Goal: Task Accomplishment & Management: Use online tool/utility

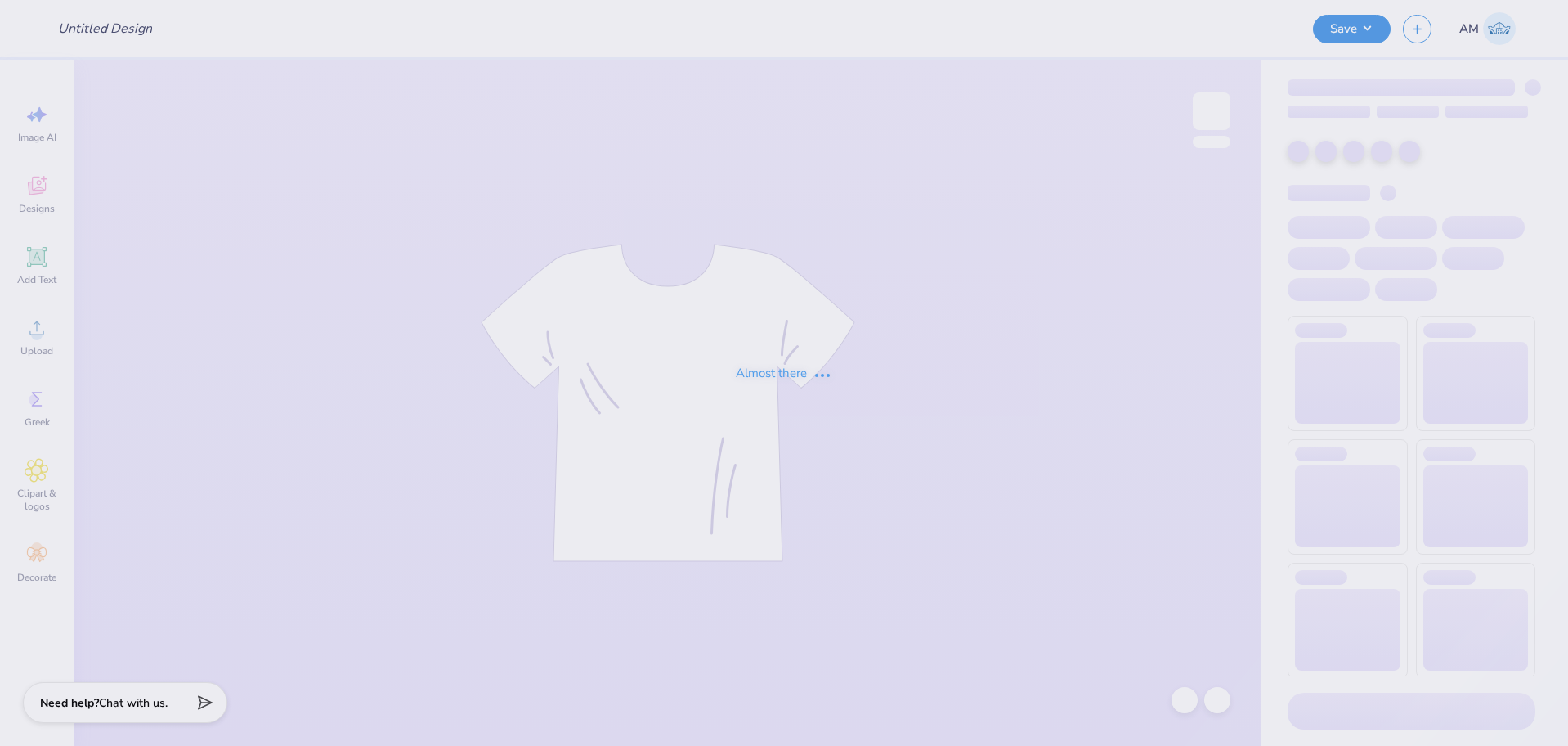
type input "Phi Mu Islanders Social 3"
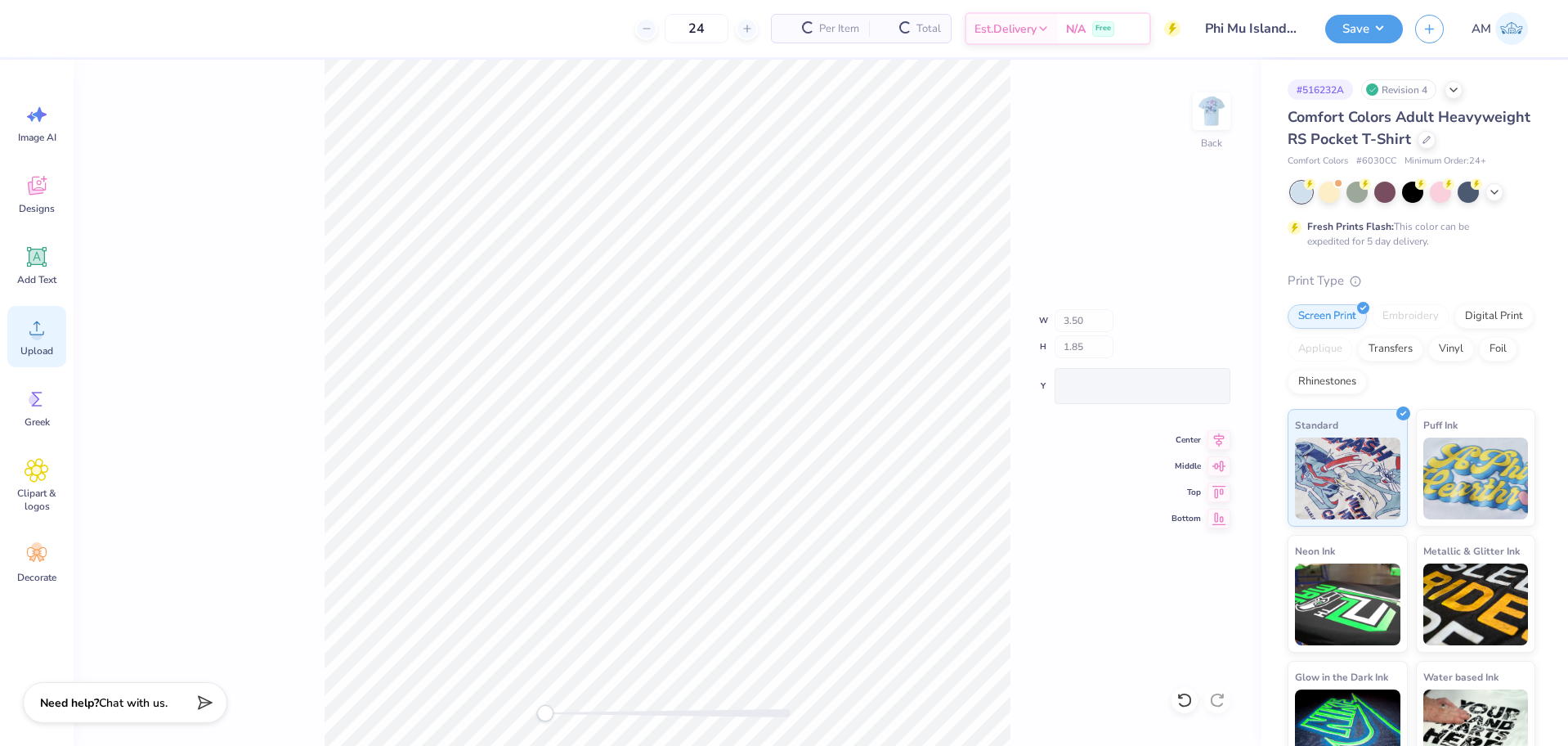
click at [24, 341] on div "Upload" at bounding box center [36, 336] width 59 height 61
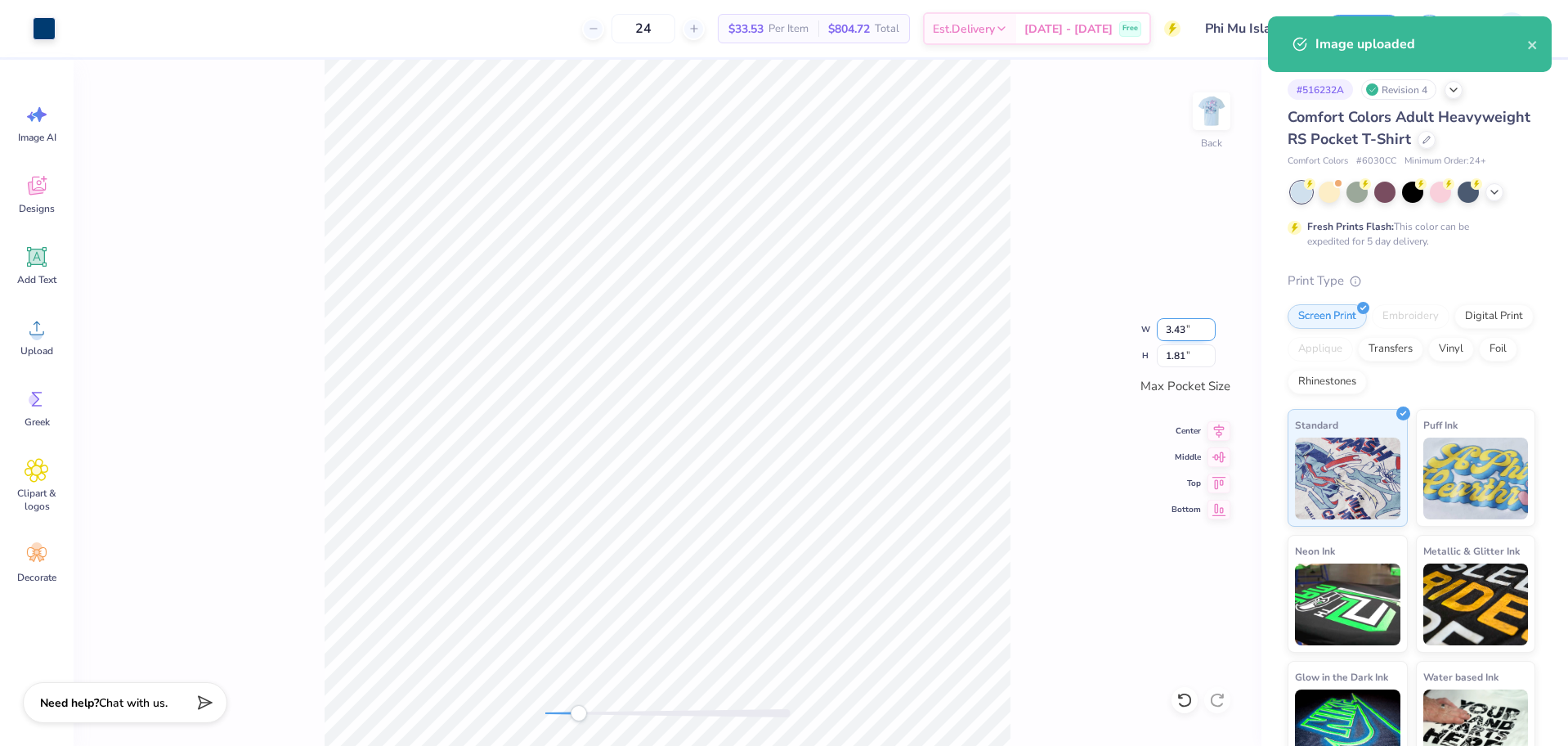
click at [1175, 327] on input "3.43" at bounding box center [1186, 330] width 59 height 23
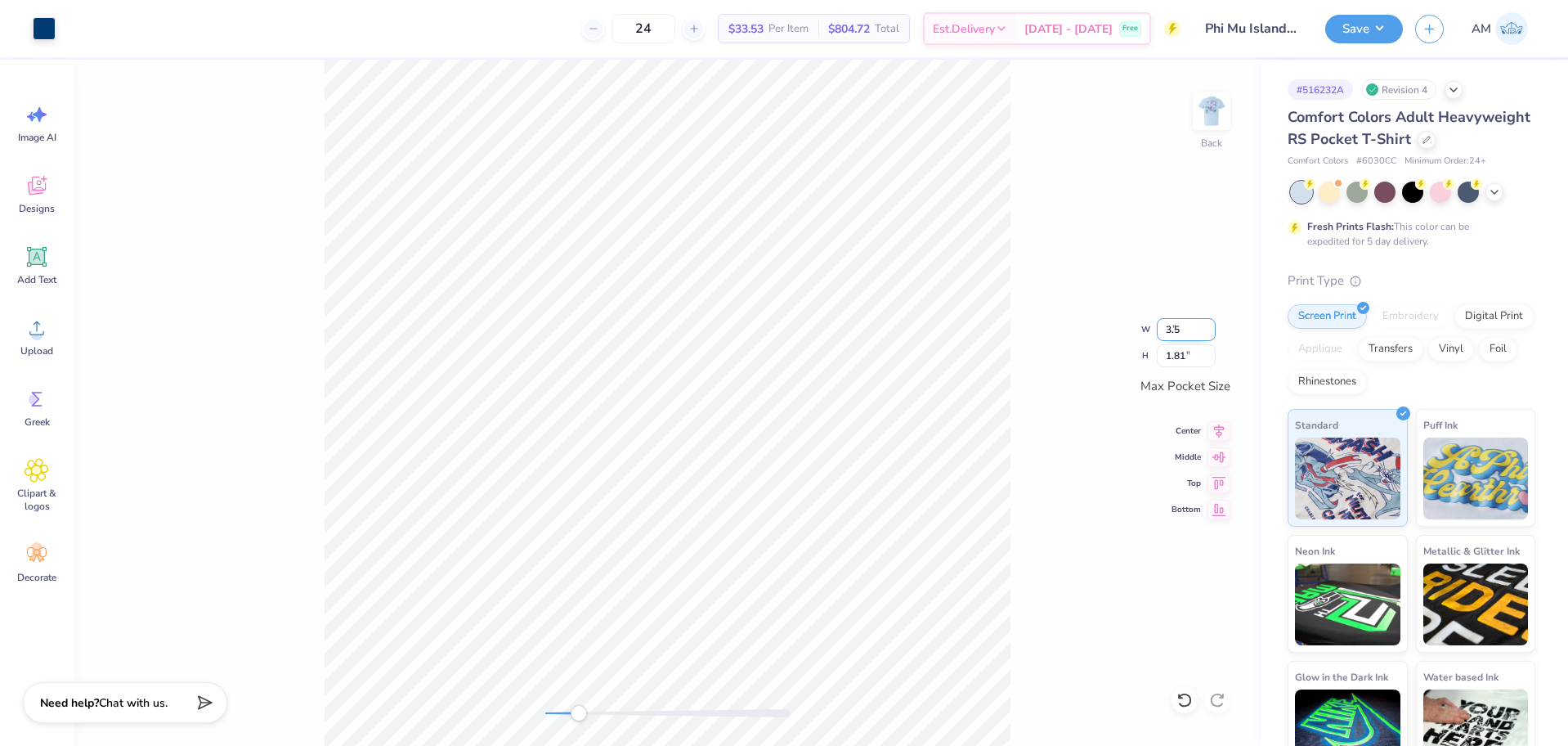
type input "3.5"
click at [1132, 120] on div "Back W 3.43 3.43 " H 1.81 1.81 " Max Pocket Size Center Middle Top Bottom" at bounding box center [667, 402] width 1188 height 686
type input "3.50"
type input "1.85"
click at [1225, 430] on icon at bounding box center [1219, 428] width 23 height 20
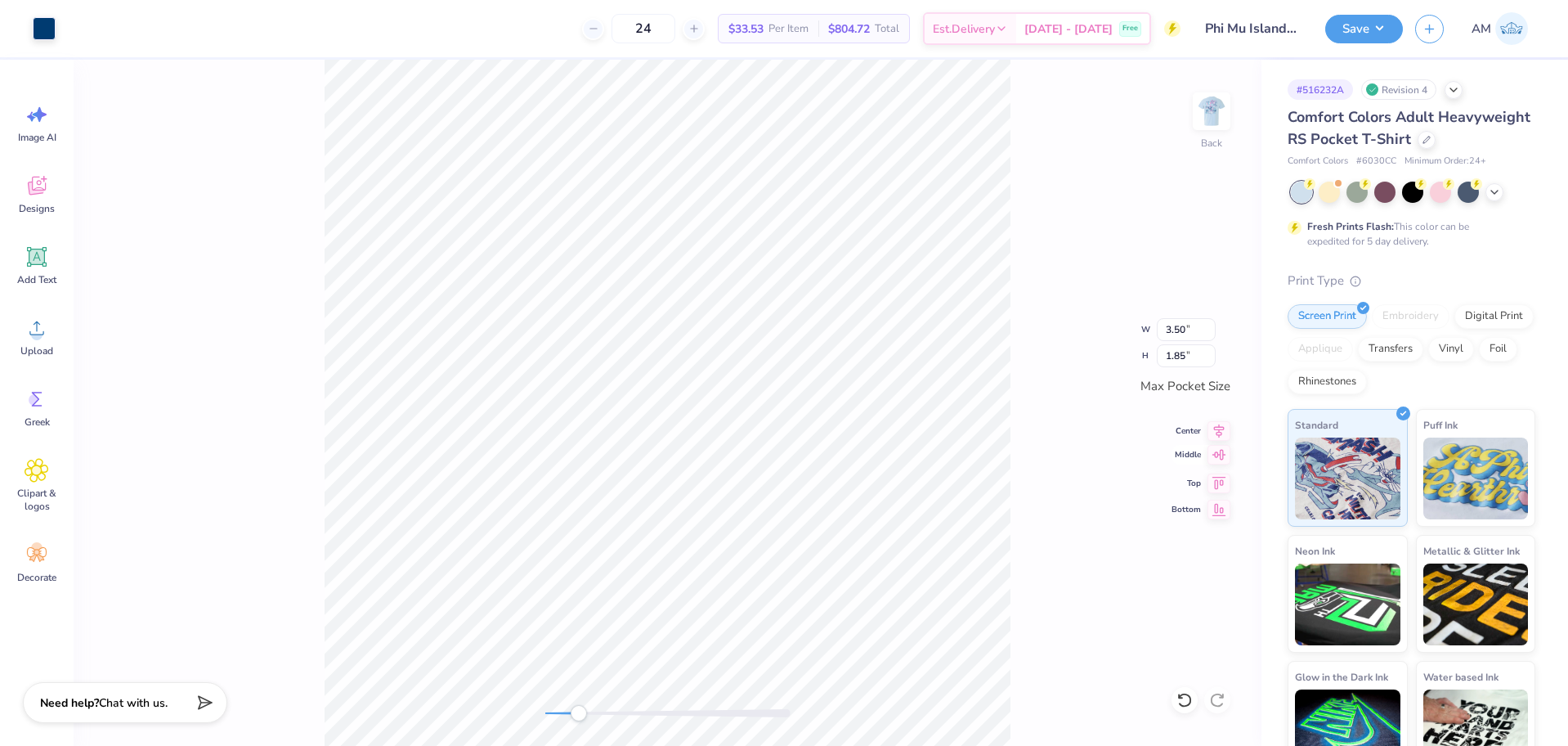
click at [1225, 459] on icon at bounding box center [1219, 454] width 23 height 20
click at [1232, 106] on img at bounding box center [1211, 111] width 66 height 66
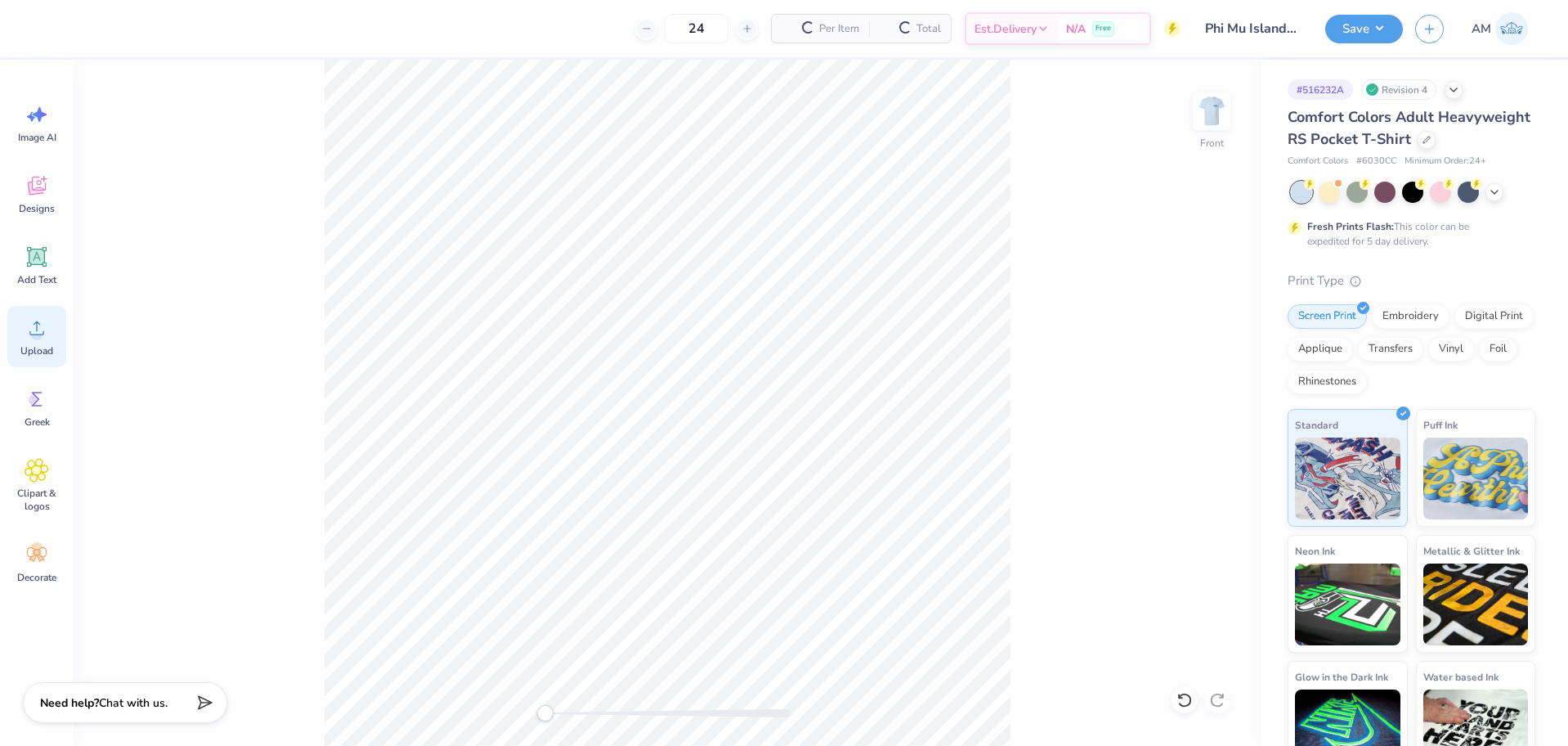
click at [51, 329] on div "Upload" at bounding box center [36, 336] width 59 height 61
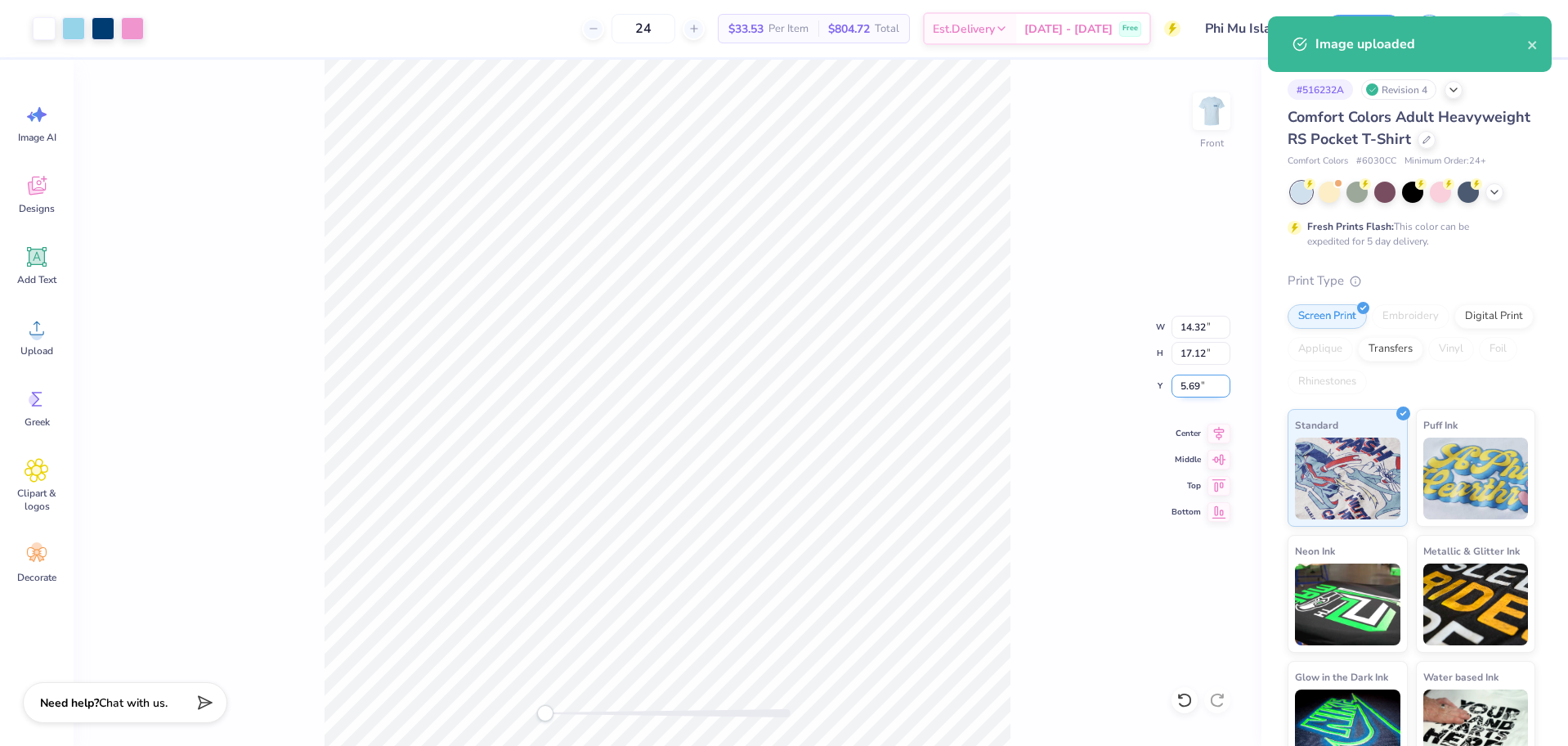
click at [1190, 391] on input "5.69" at bounding box center [1201, 386] width 59 height 23
type input "3"
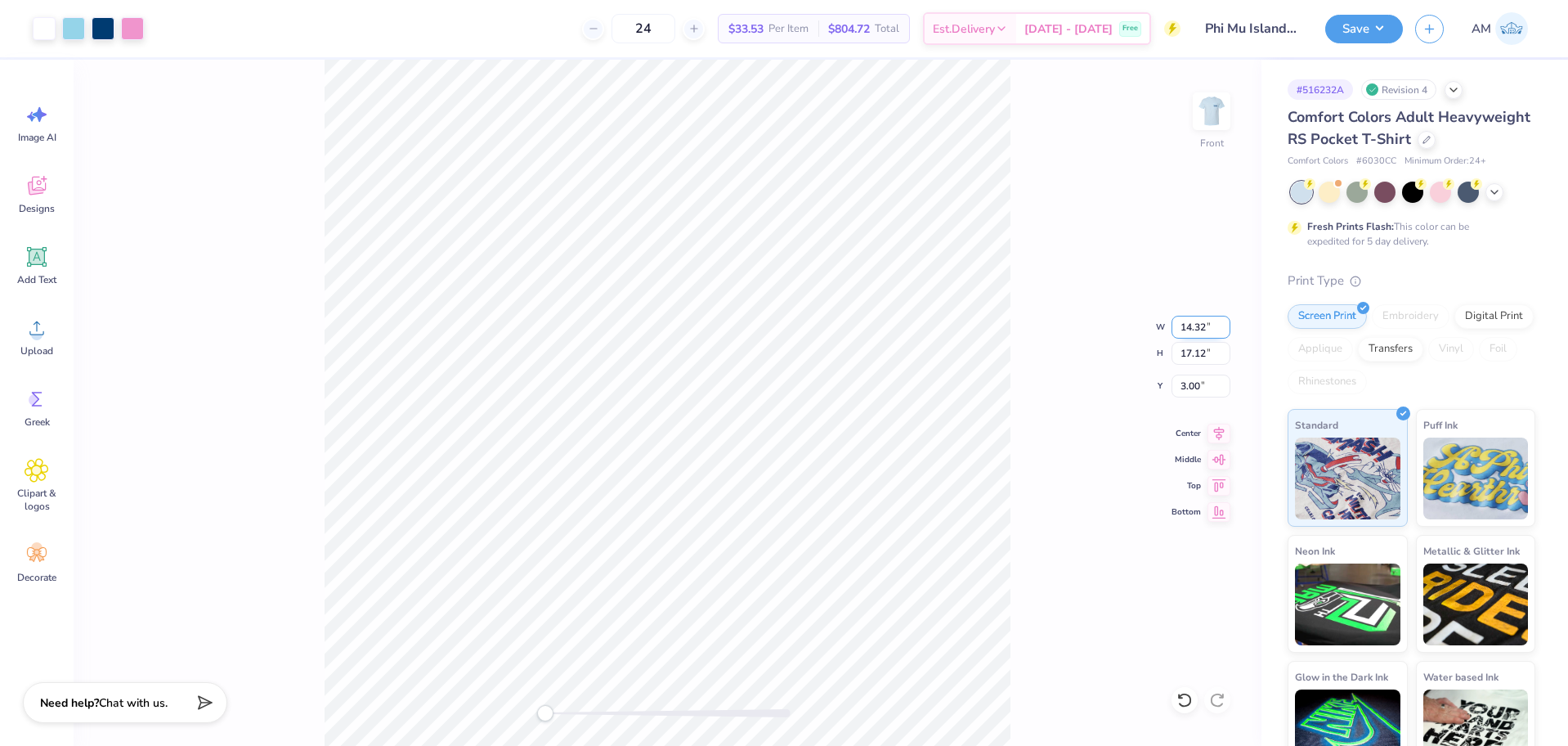
click at [1196, 326] on input "14.32" at bounding box center [1201, 327] width 59 height 23
type input "12"
click at [1065, 308] on div "Front W 10.05 10.05 " H 12.02 12.02 " Y 5.55 5.55 " Center Middle Top Bottom" at bounding box center [667, 402] width 1188 height 686
click at [1192, 339] on div "Front W 10.05 10.05 " H 12.02 12.02 " Y 5.55 5.55 " Center Middle Top Bottom" at bounding box center [667, 402] width 1188 height 686
click at [1196, 331] on input "10.05" at bounding box center [1201, 327] width 59 height 23
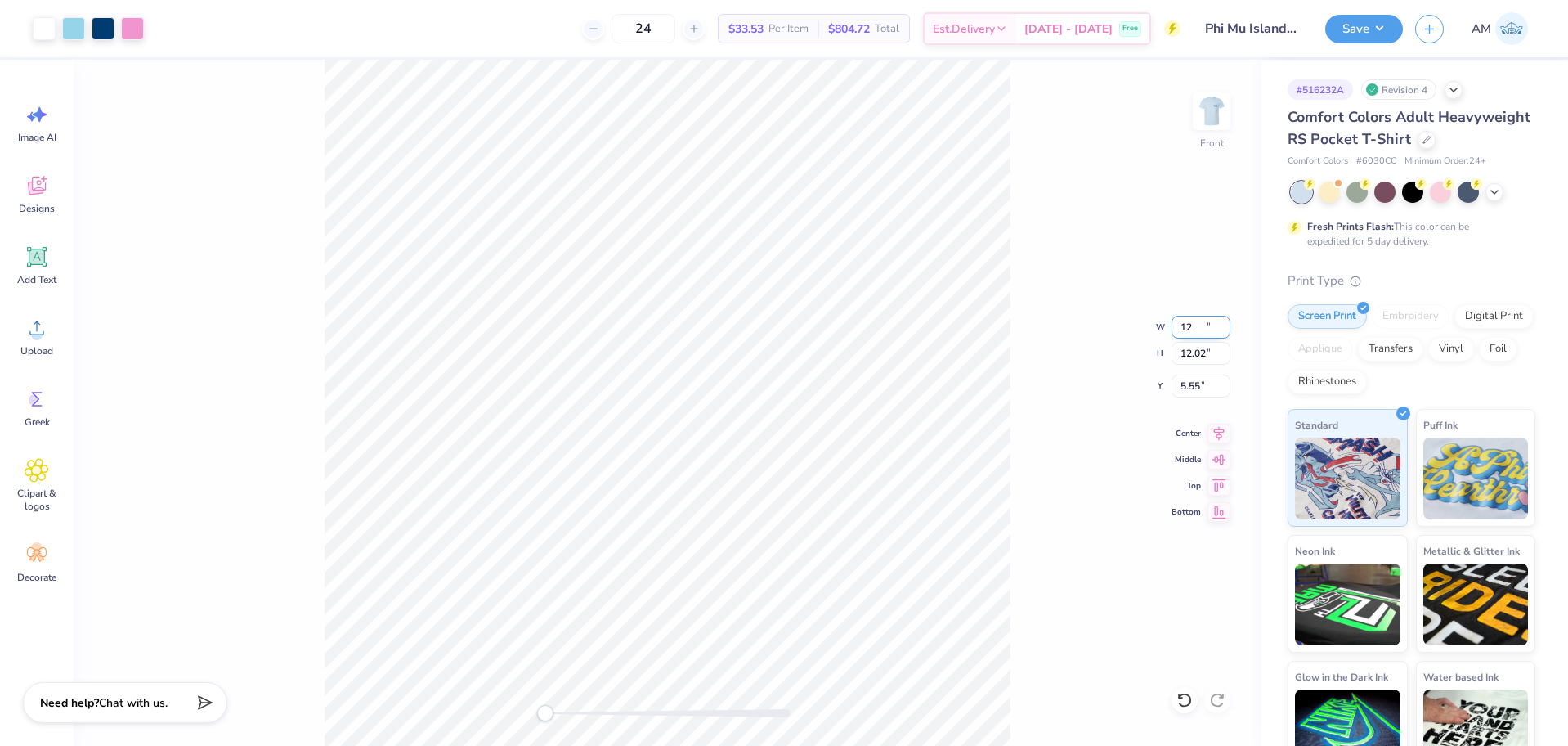
type input "12"
type input "12.00"
type input "14.34"
click at [1226, 428] on icon at bounding box center [1219, 431] width 23 height 20
click at [1191, 391] on input "5.77" at bounding box center [1201, 386] width 59 height 23
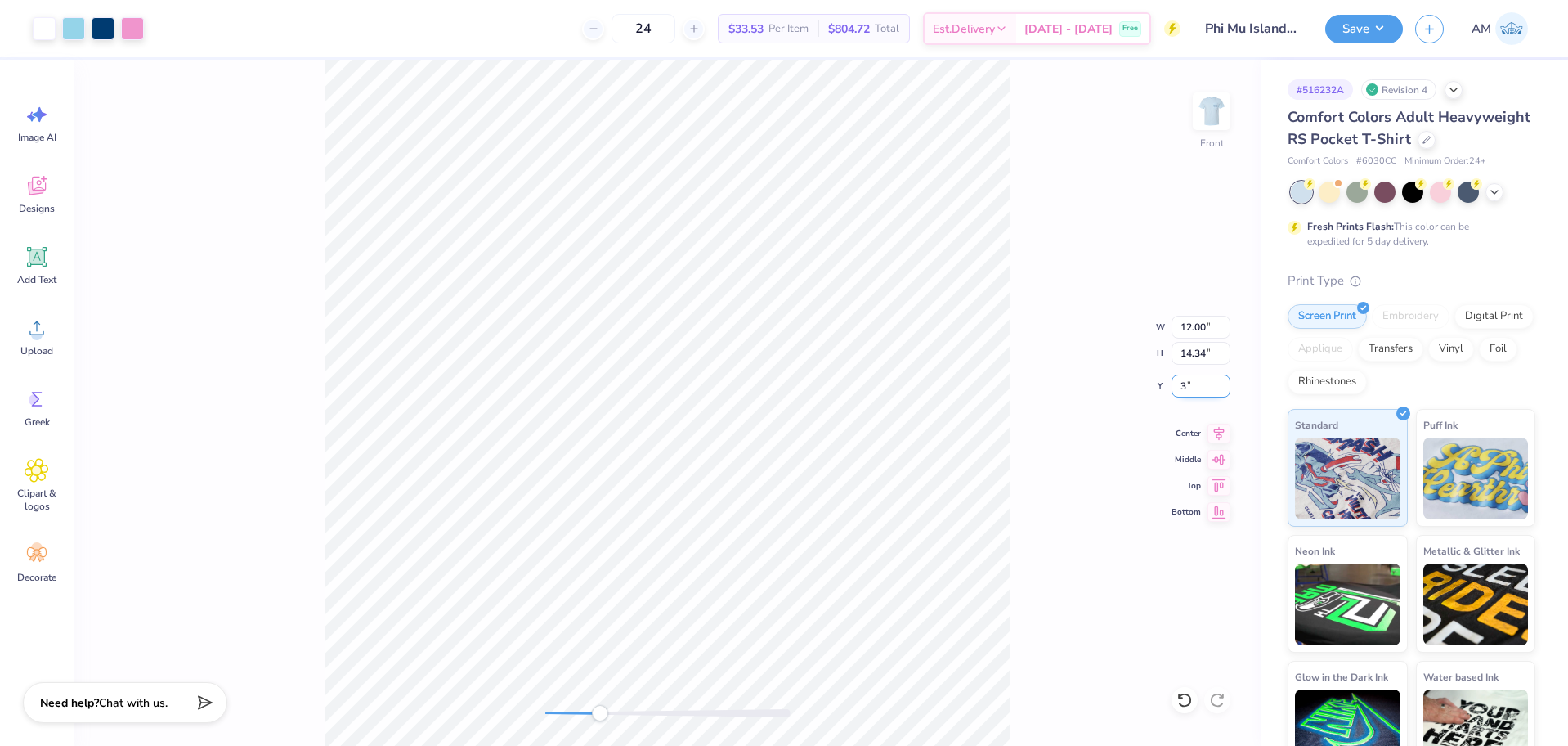
type input "3"
click at [1378, 24] on button "Save" at bounding box center [1364, 27] width 78 height 28
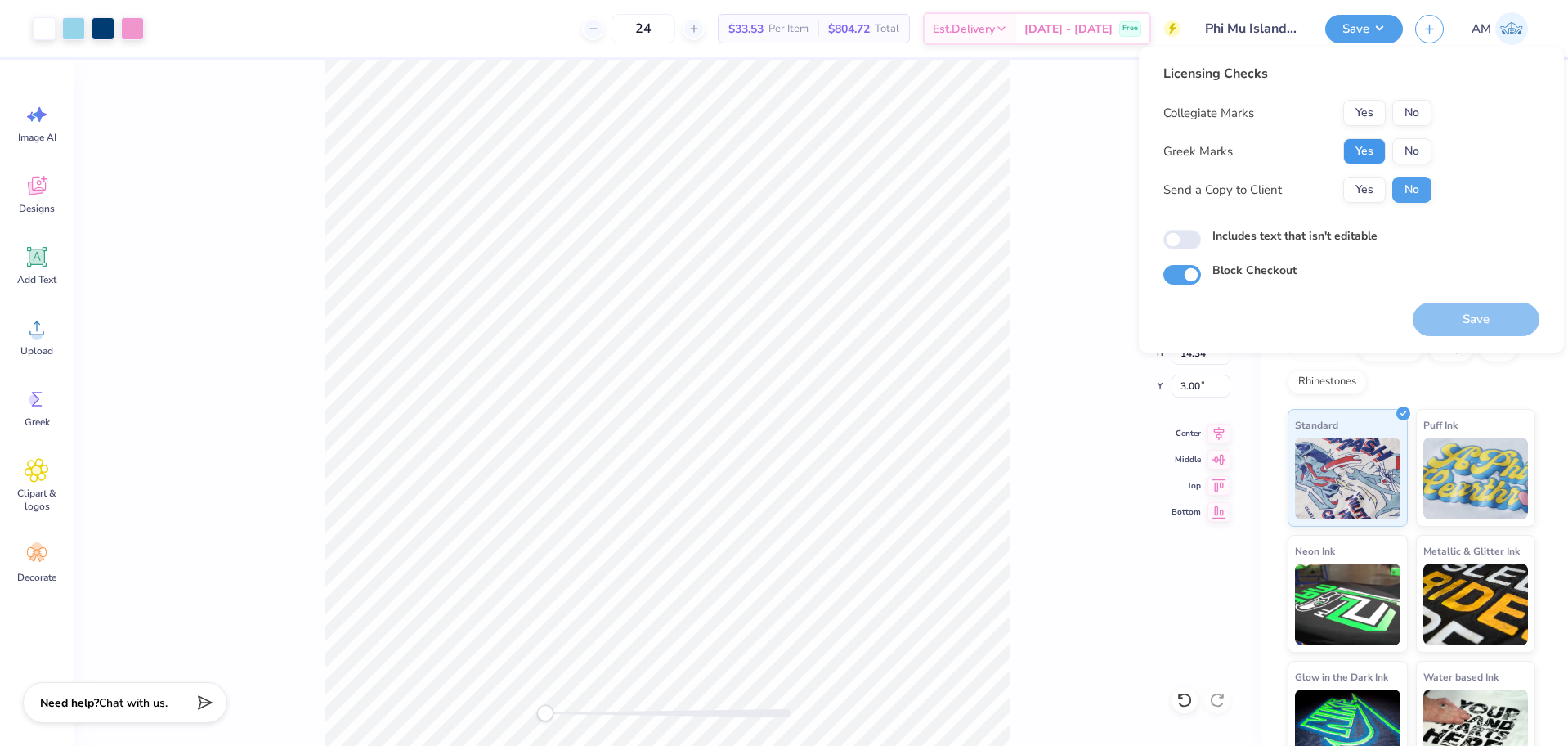
click at [1370, 151] on button "Yes" at bounding box center [1364, 151] width 43 height 26
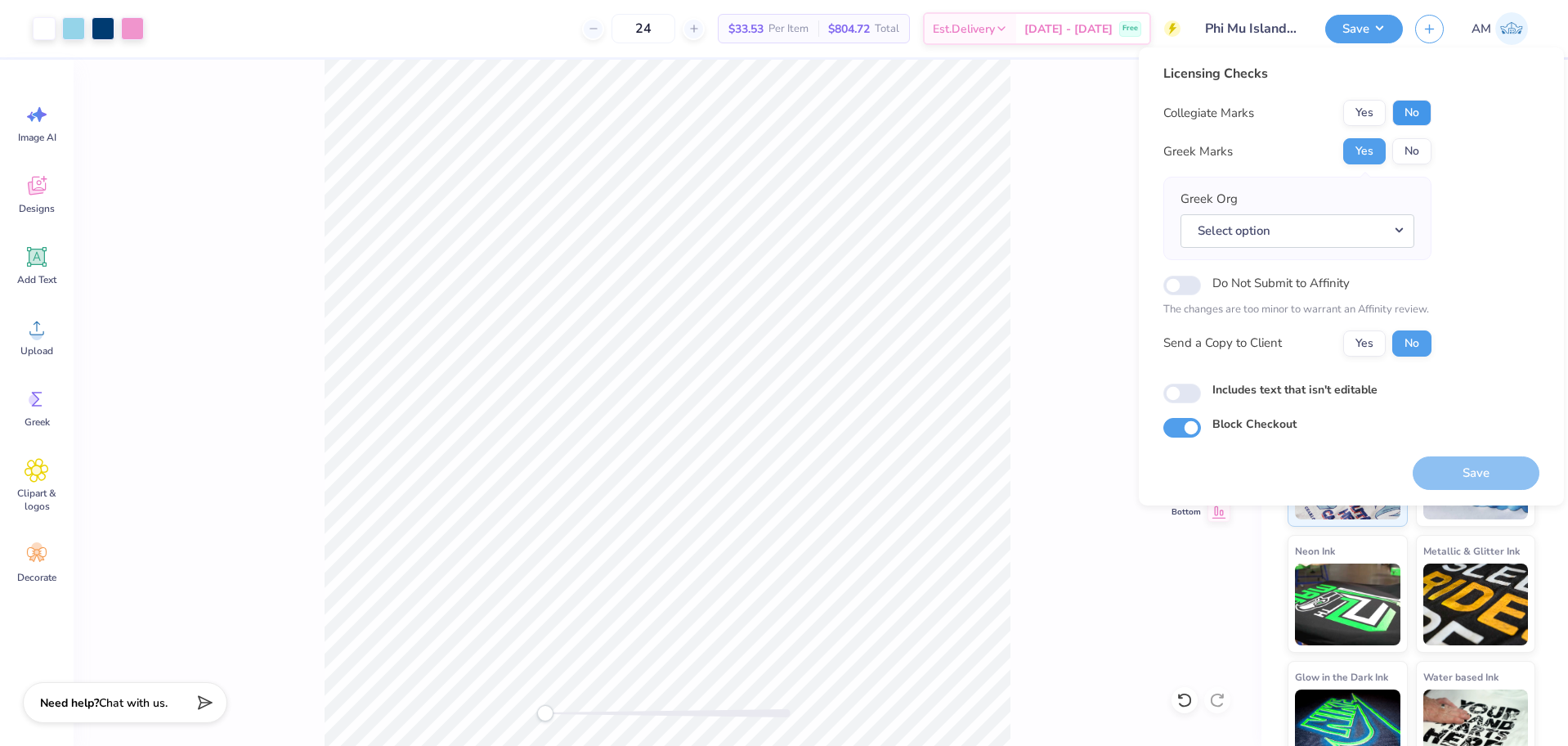
click at [1413, 106] on button "No" at bounding box center [1412, 112] width 39 height 26
click at [1358, 343] on button "Yes" at bounding box center [1364, 342] width 43 height 26
click at [1277, 229] on button "Select option" at bounding box center [1298, 231] width 234 height 34
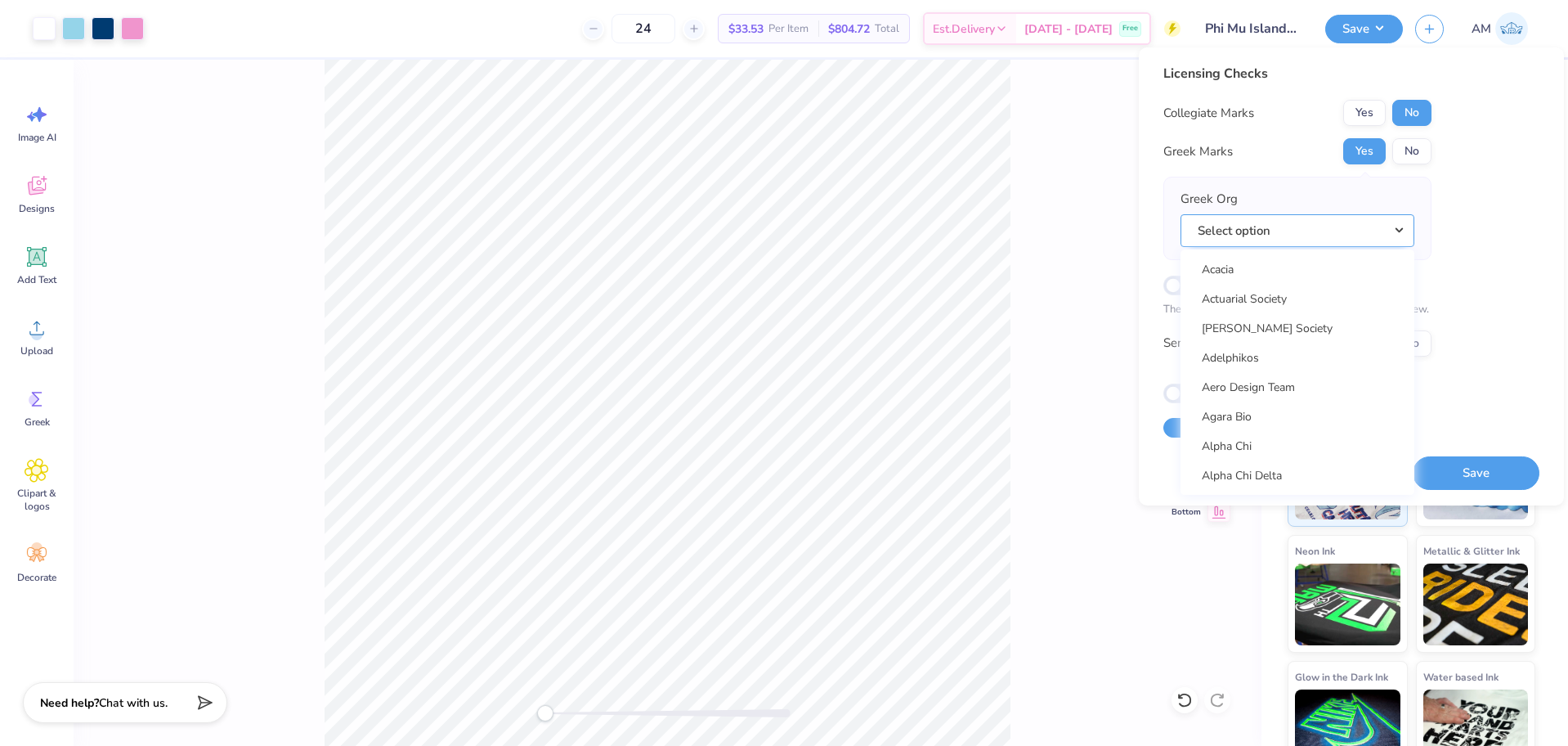
click at [1282, 230] on button "Select option" at bounding box center [1298, 231] width 234 height 34
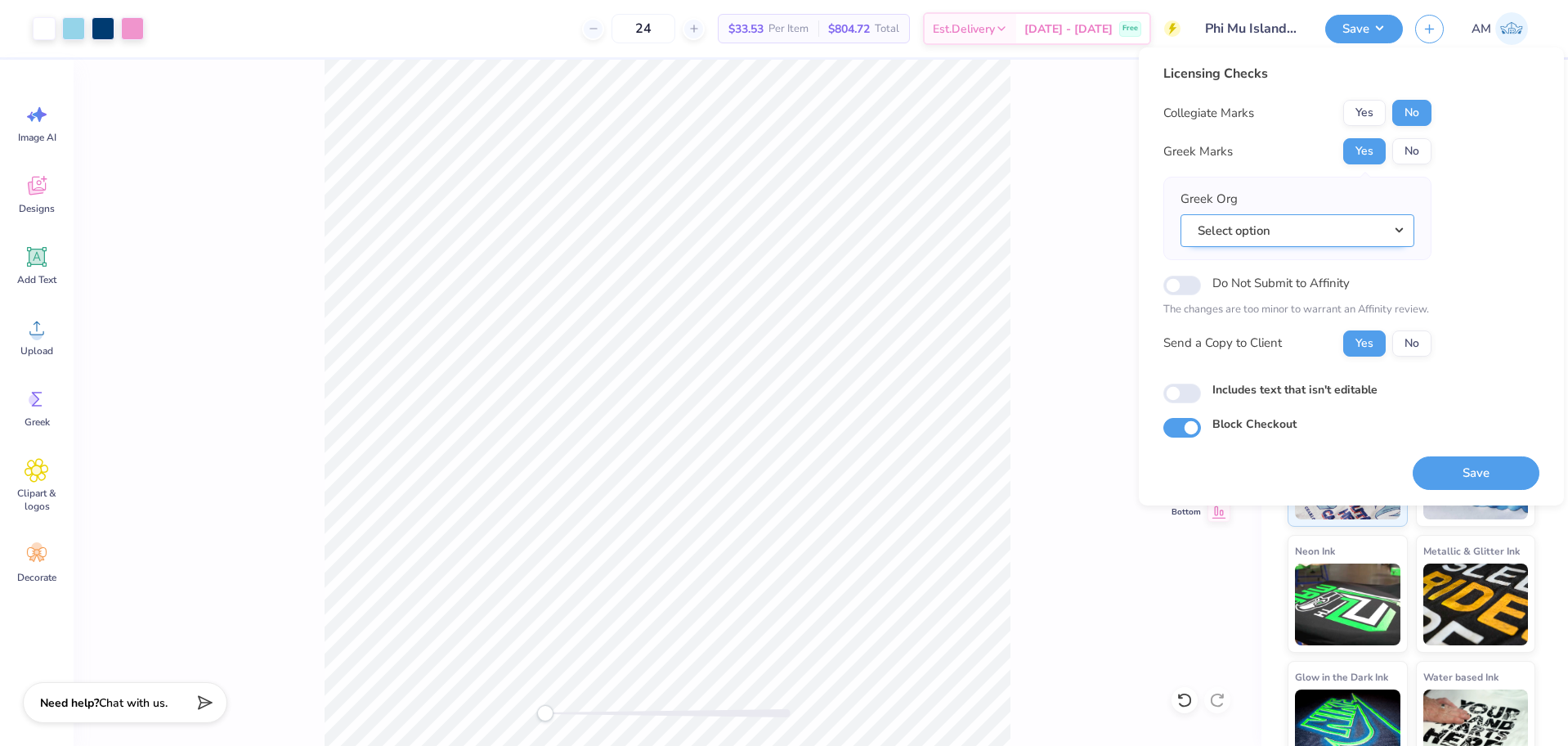
click at [1291, 233] on button "Select option" at bounding box center [1298, 231] width 234 height 34
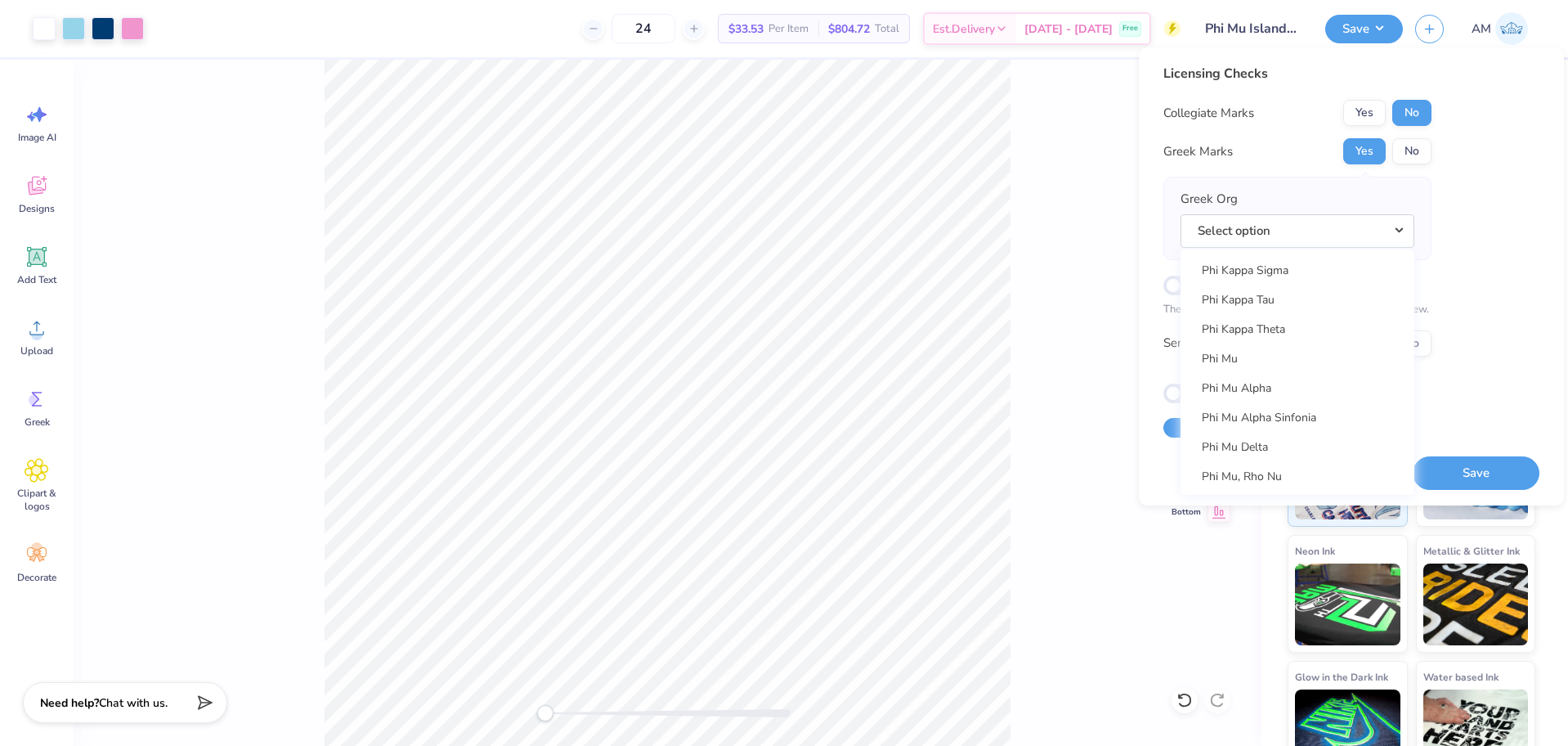
scroll to position [8777, 0]
click at [1235, 351] on link "Phi Mu" at bounding box center [1297, 350] width 221 height 27
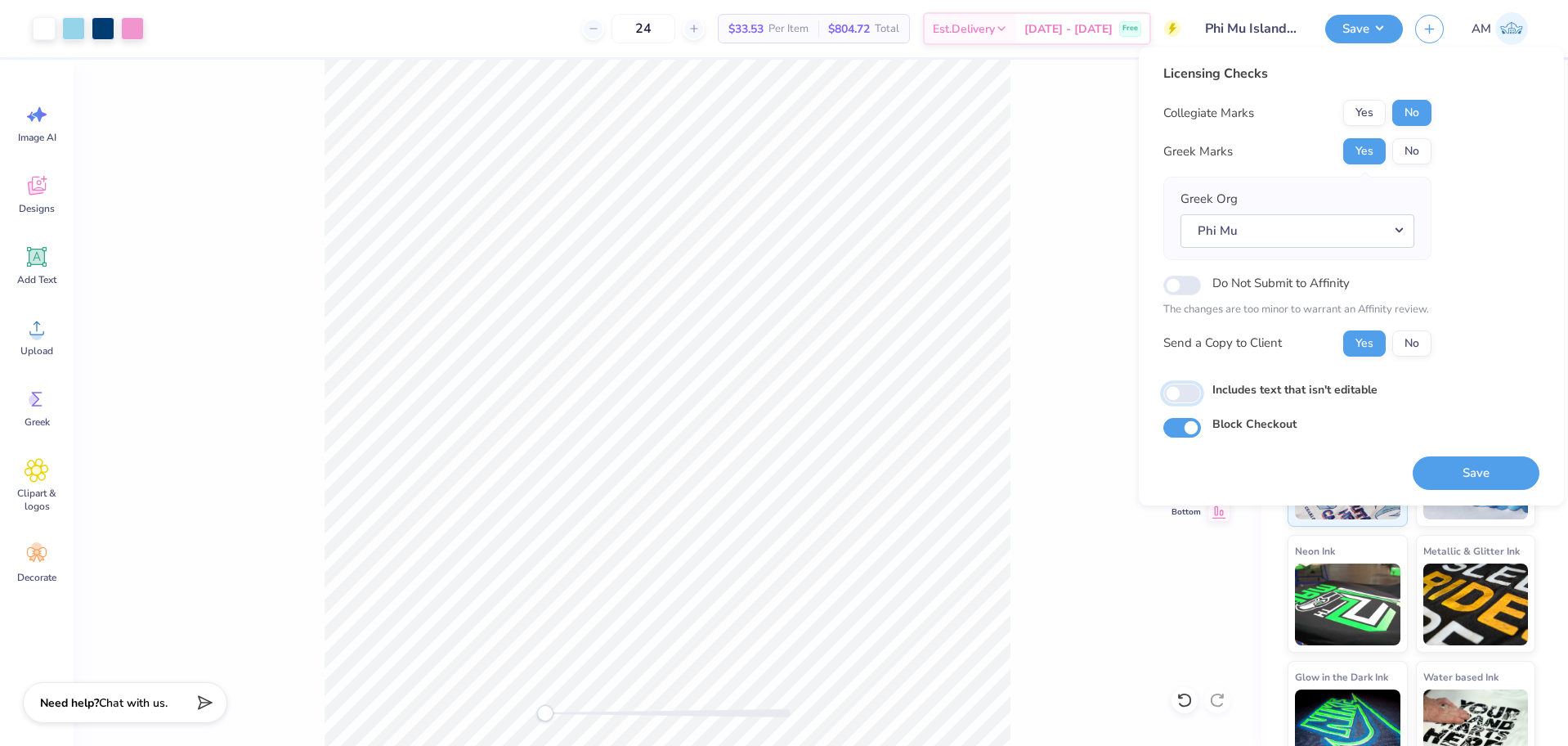
click at [1186, 395] on input "Includes text that isn't editable" at bounding box center [1181, 393] width 37 height 20
checkbox input "true"
click at [1360, 343] on button "Yes" at bounding box center [1364, 342] width 43 height 26
click at [1368, 153] on button "Yes" at bounding box center [1364, 151] width 43 height 26
click at [1418, 109] on button "No" at bounding box center [1412, 112] width 39 height 26
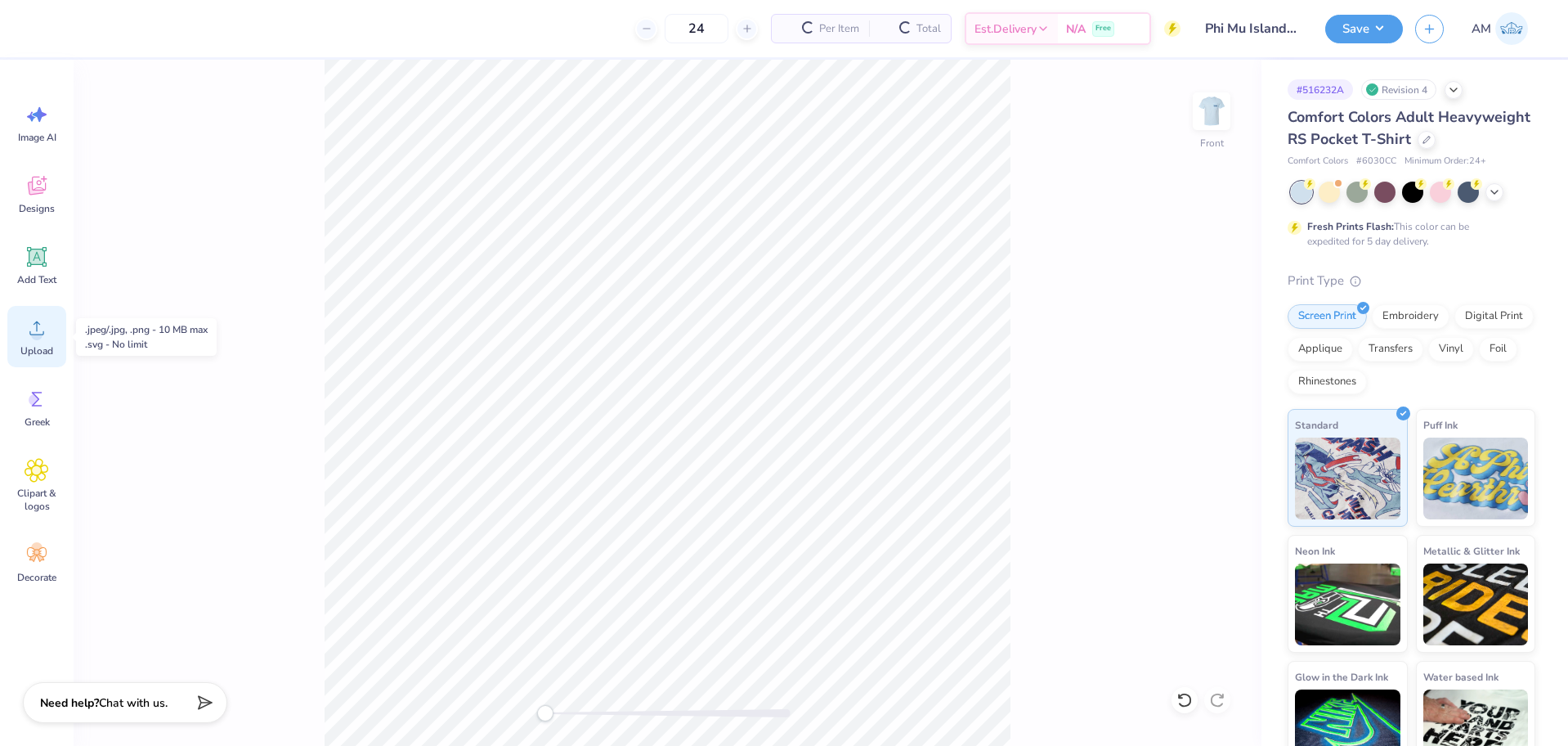
click at [36, 339] on circle at bounding box center [36, 334] width 12 height 12
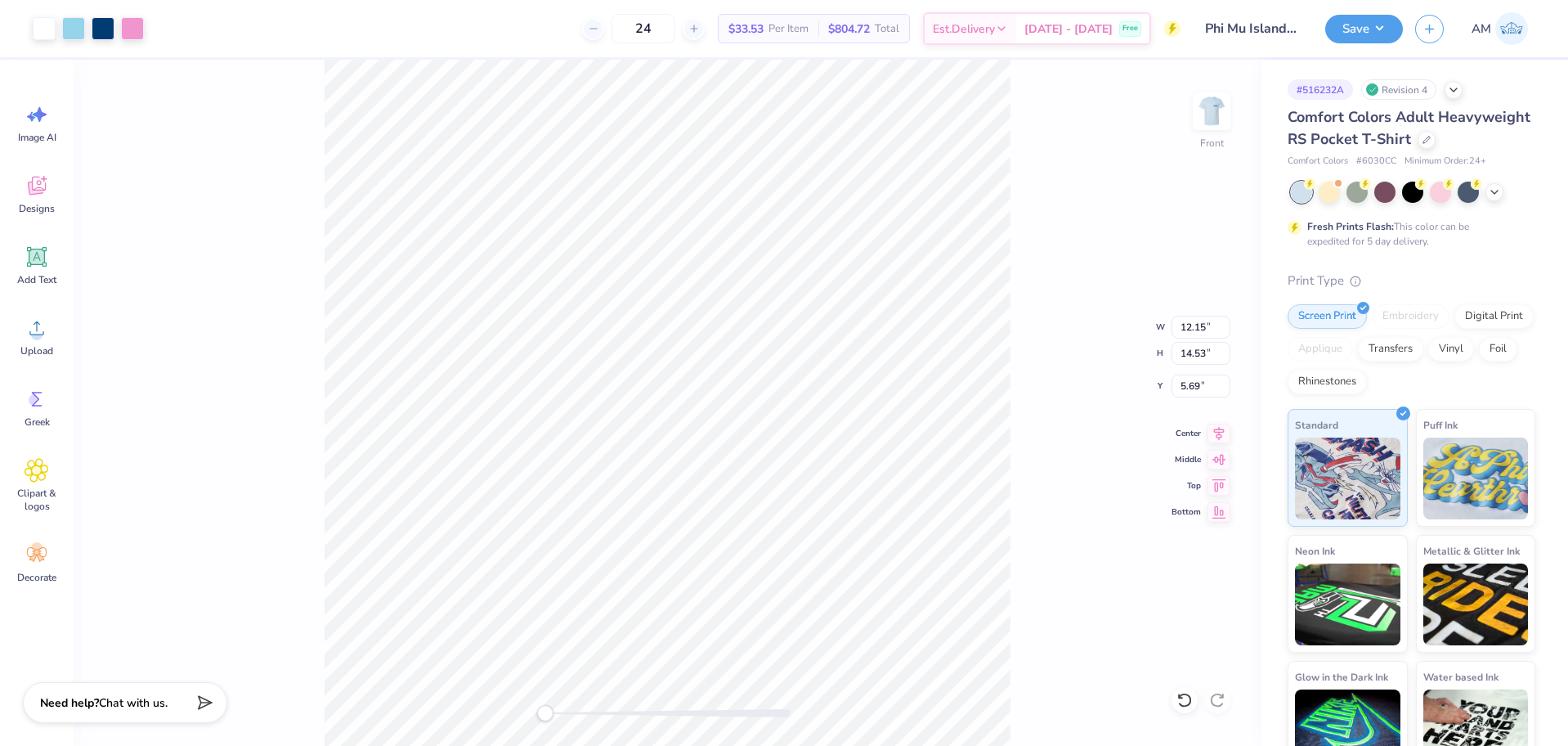
type input "11.69"
type input "13.97"
type input "12.04"
type input "14.40"
type input "11.97"
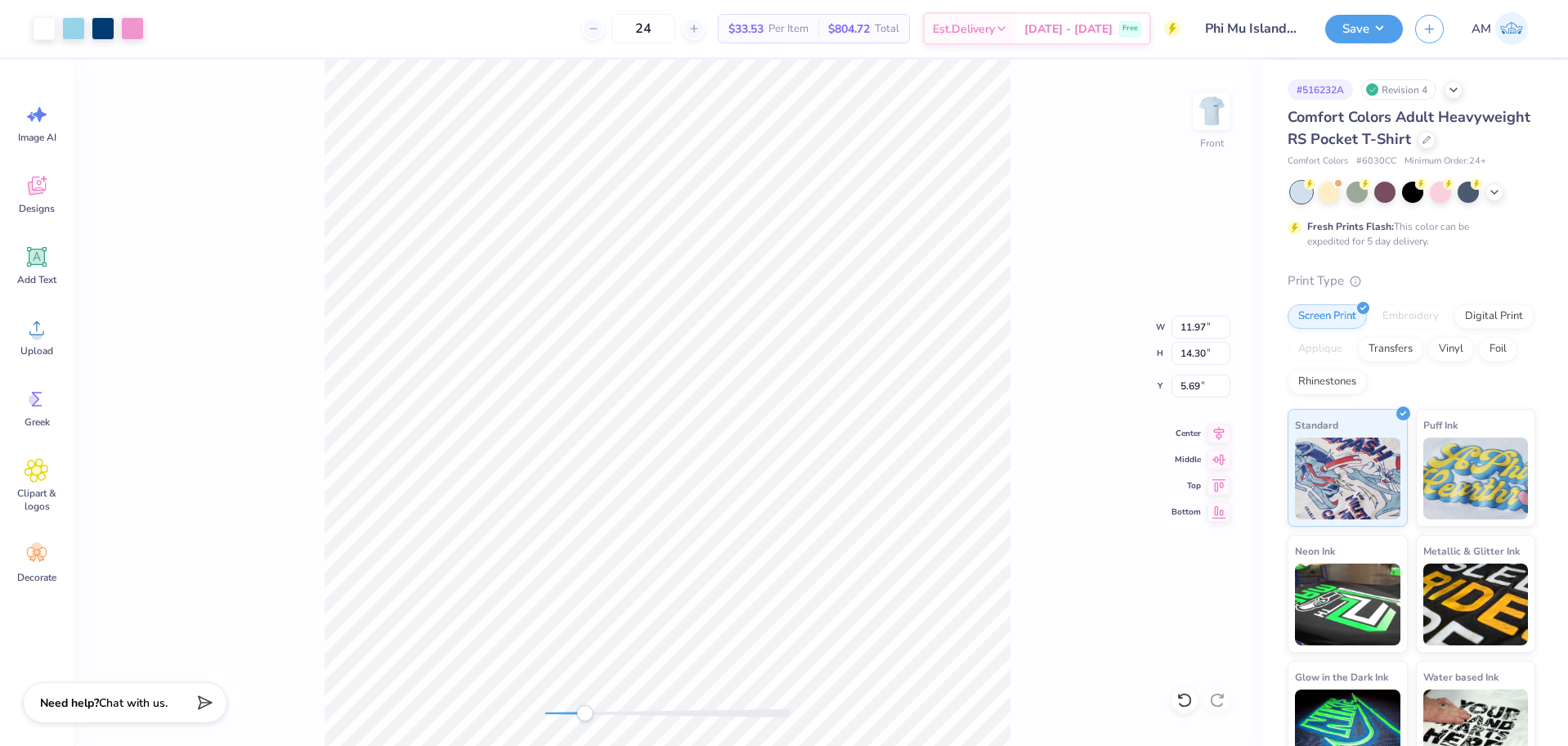
type input "14.31"
type input "12.06"
type input "14.42"
type input "11.90"
type input "14.22"
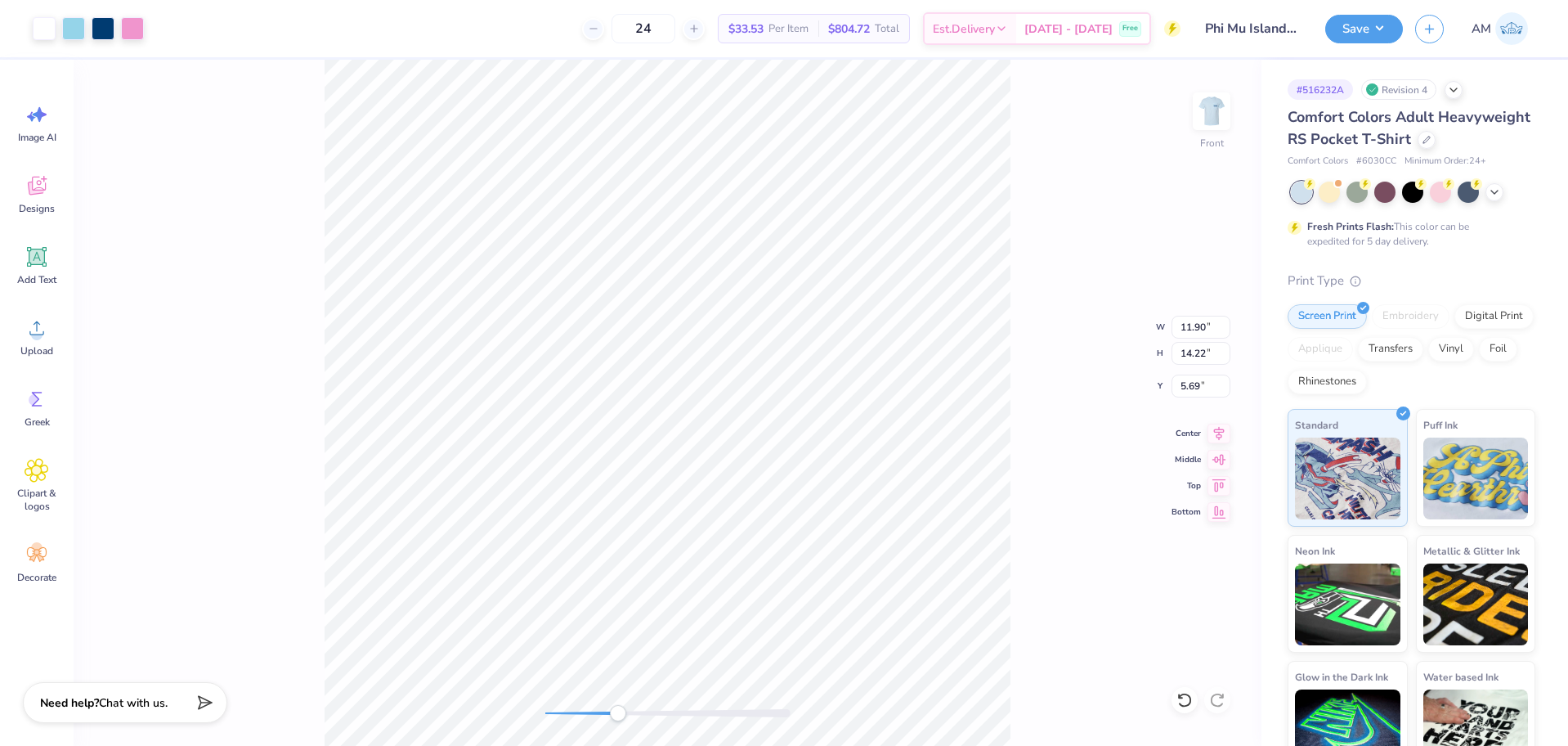
type input "11.95"
type input "14.28"
type input "11.99"
type input "14.34"
type input "12.00"
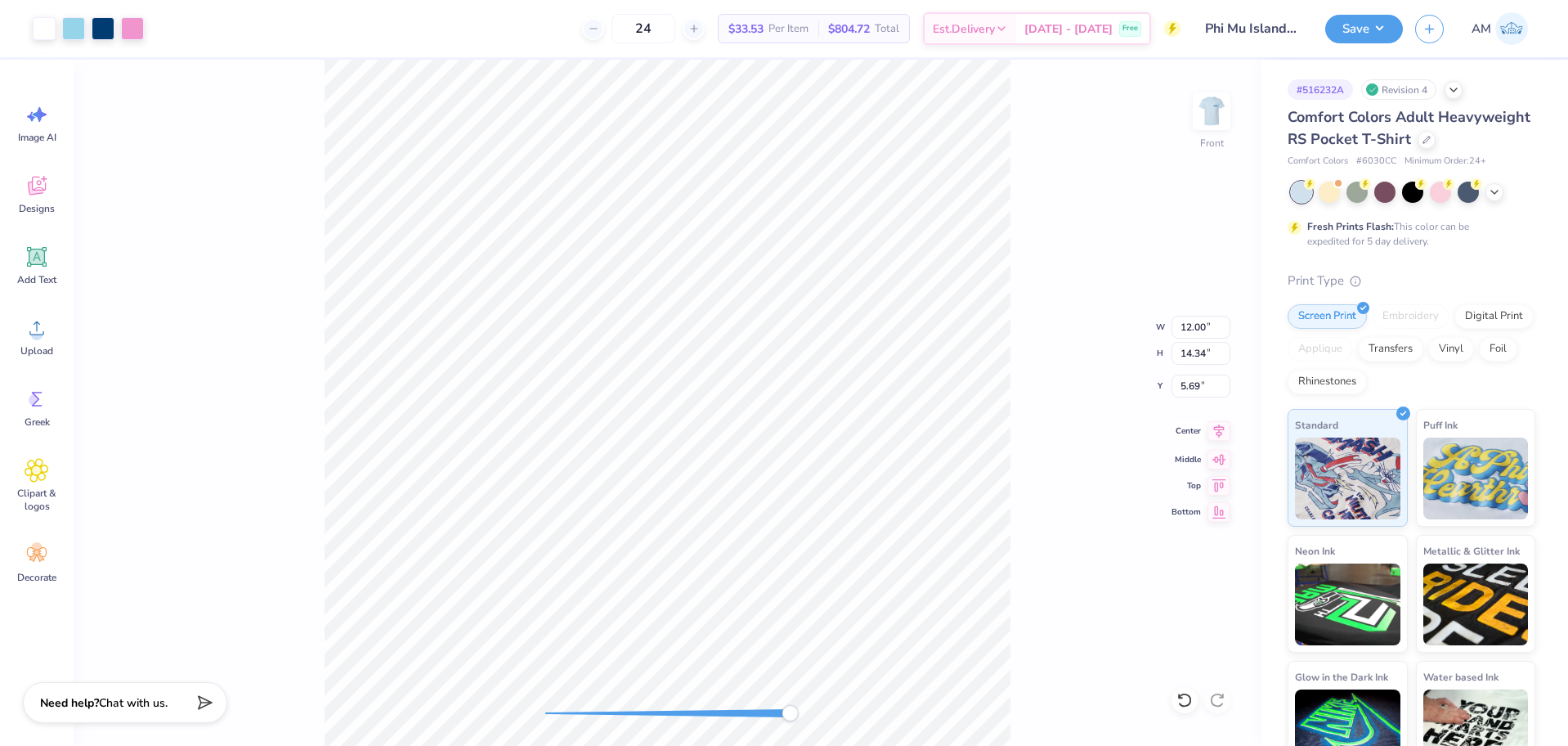
drag, startPoint x: 1223, startPoint y: 432, endPoint x: 1203, endPoint y: 399, distance: 38.6
click at [1222, 432] on icon at bounding box center [1219, 431] width 23 height 20
click at [1194, 388] on input "5.69" at bounding box center [1201, 386] width 59 height 23
type input "3"
click at [1375, 20] on button "Save" at bounding box center [1364, 27] width 78 height 28
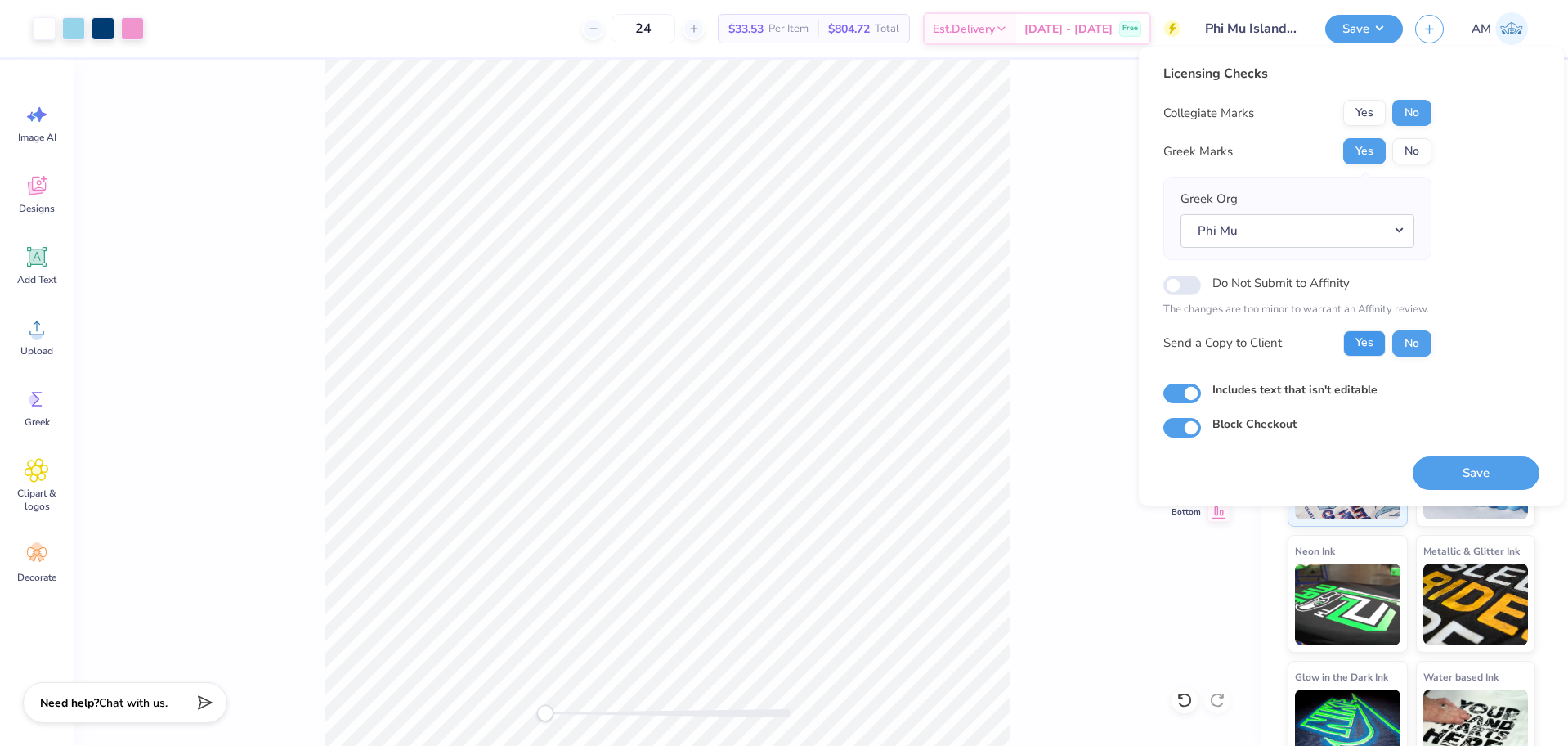
click at [1366, 339] on button "Yes" at bounding box center [1364, 342] width 43 height 26
click at [1461, 483] on button "Save" at bounding box center [1476, 473] width 127 height 34
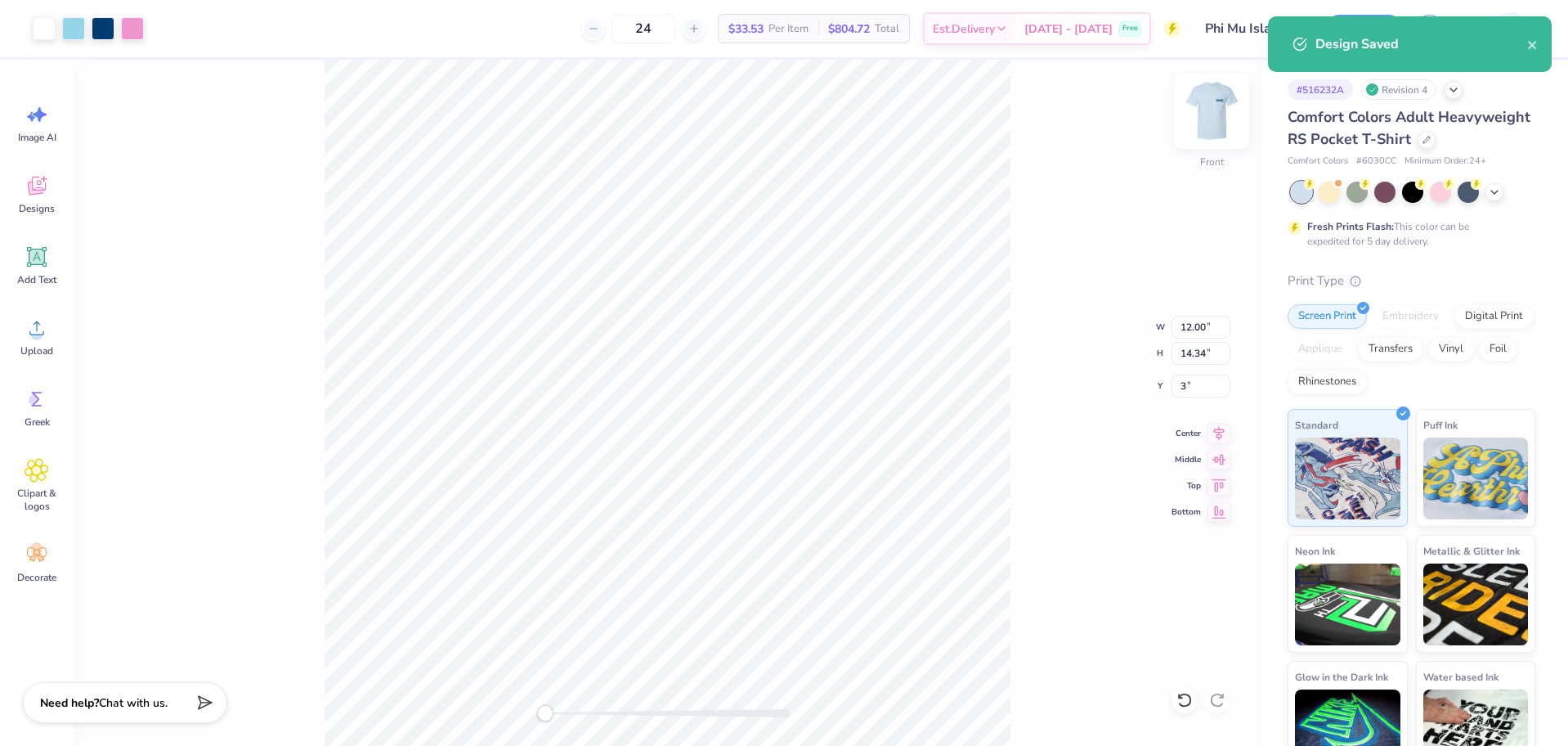
click at [1212, 103] on img at bounding box center [1211, 111] width 66 height 66
